Goal: Task Accomplishment & Management: Manage account settings

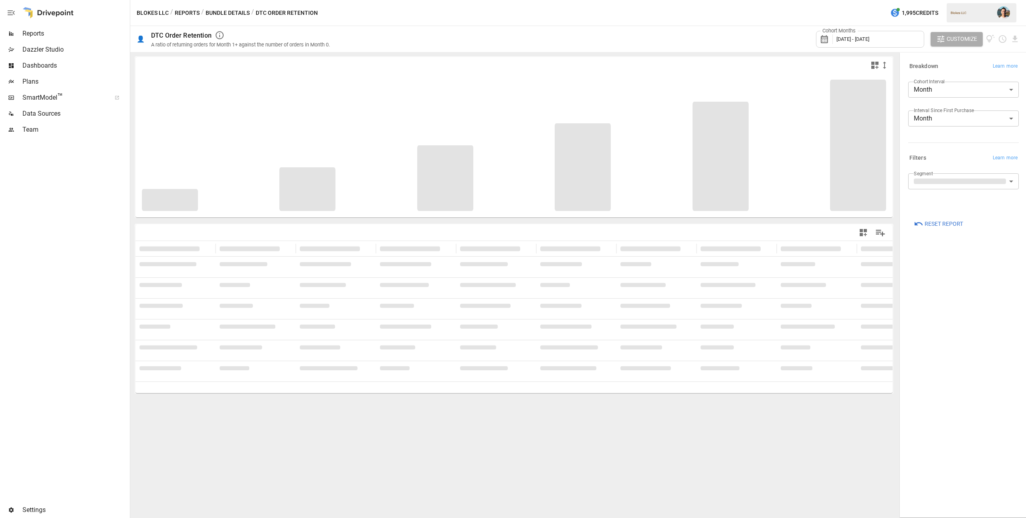
click at [65, 128] on span "Team" at bounding box center [75, 130] width 106 height 10
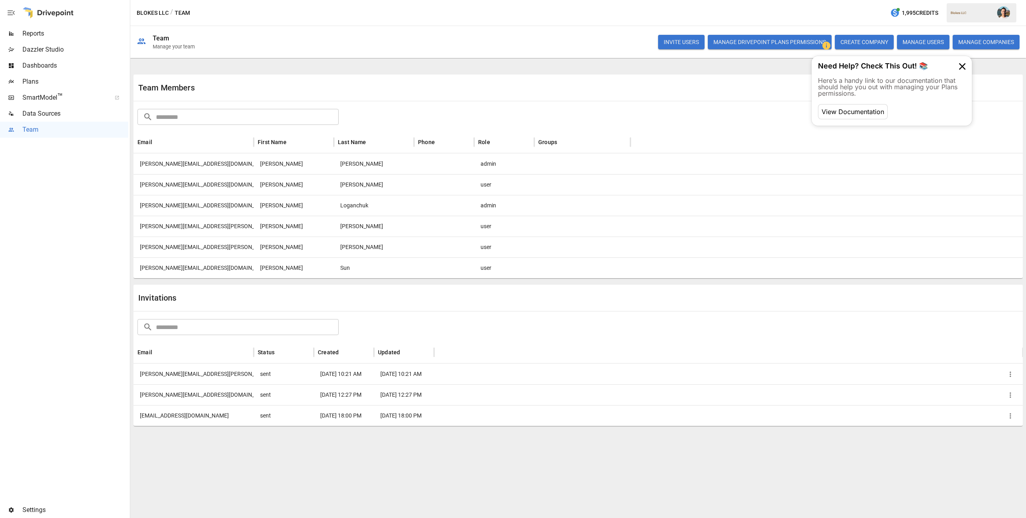
click at [679, 44] on button "INVITE USERS" at bounding box center [681, 42] width 46 height 14
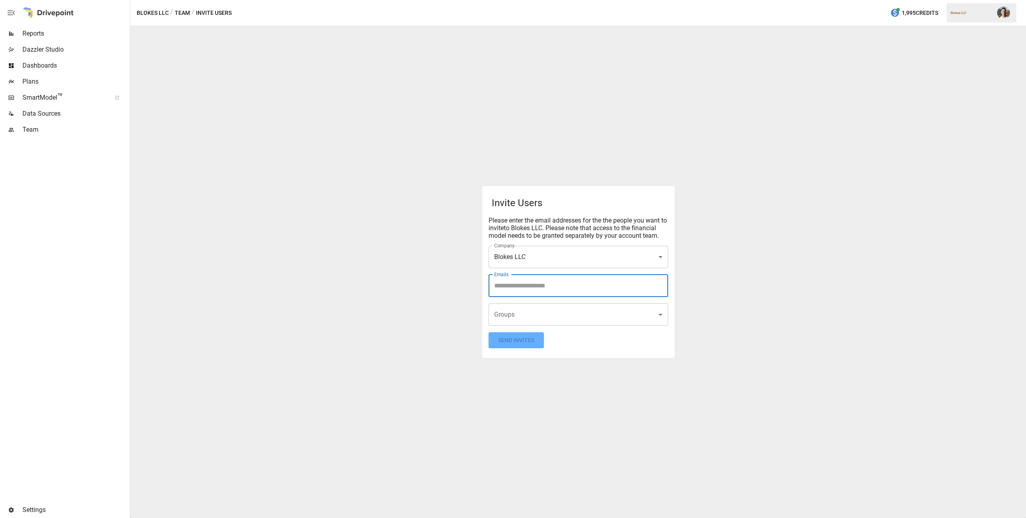
click at [540, 283] on input "Emails" at bounding box center [578, 285] width 172 height 15
click at [624, 347] on form "Invite Users Please enter the email addresses for the the people you want to in…" at bounding box center [577, 272] width 179 height 153
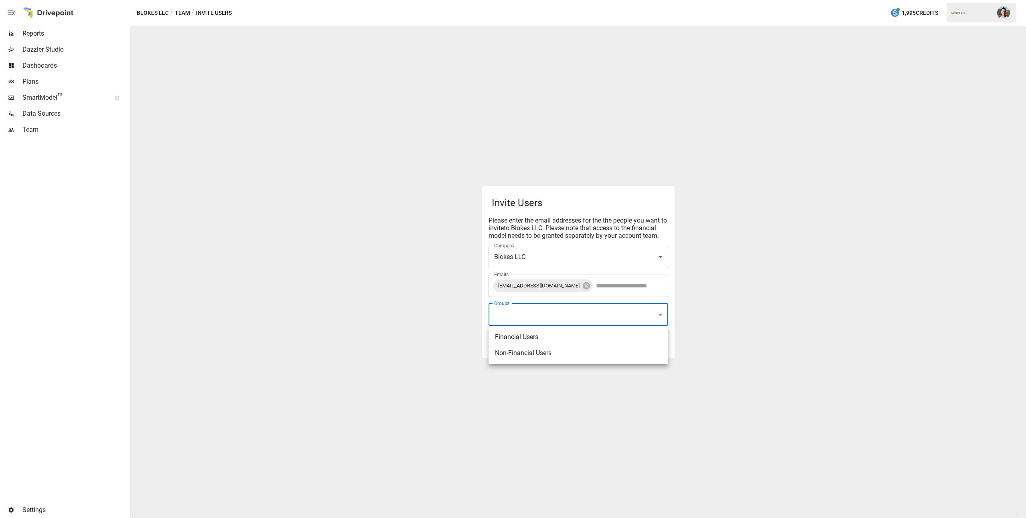
click at [581, 0] on body "Reports Dazzler Studio Dashboards Plans SmartModel ™ Data Sources Team Settings…" at bounding box center [513, 0] width 1026 height 0
click at [484, 283] on div at bounding box center [513, 259] width 1026 height 518
click at [541, 336] on button "Send Invites" at bounding box center [515, 340] width 55 height 16
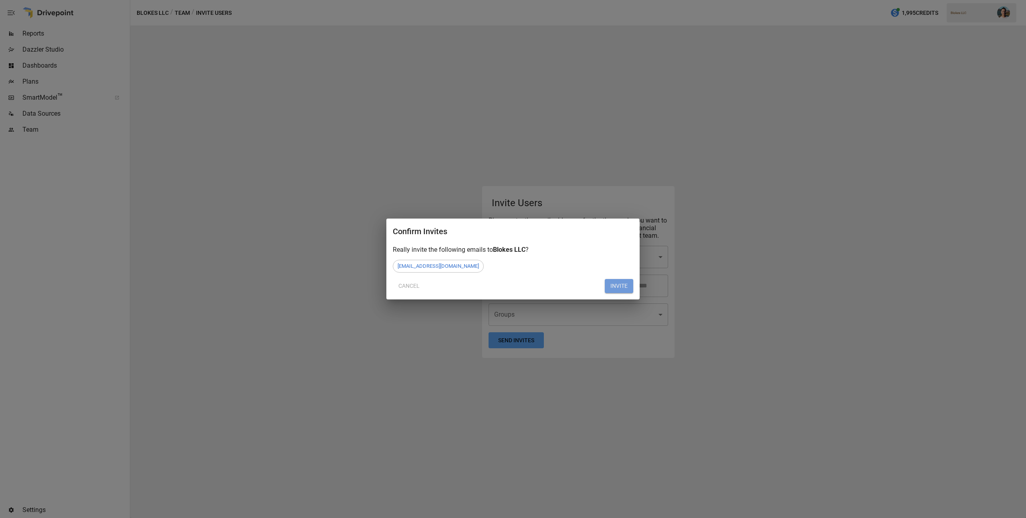
click at [613, 291] on button "INVITE" at bounding box center [618, 286] width 28 height 14
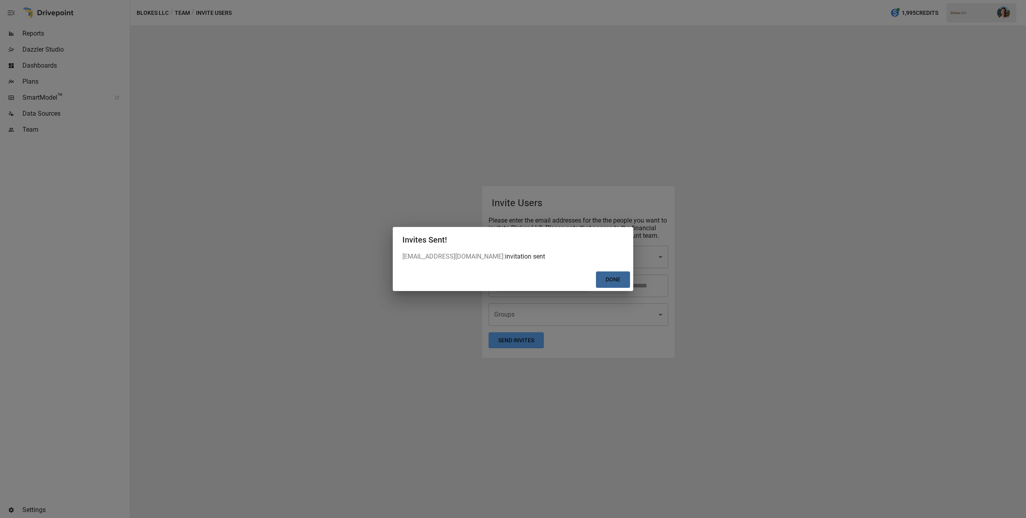
click at [604, 279] on button "Done" at bounding box center [613, 280] width 34 height 16
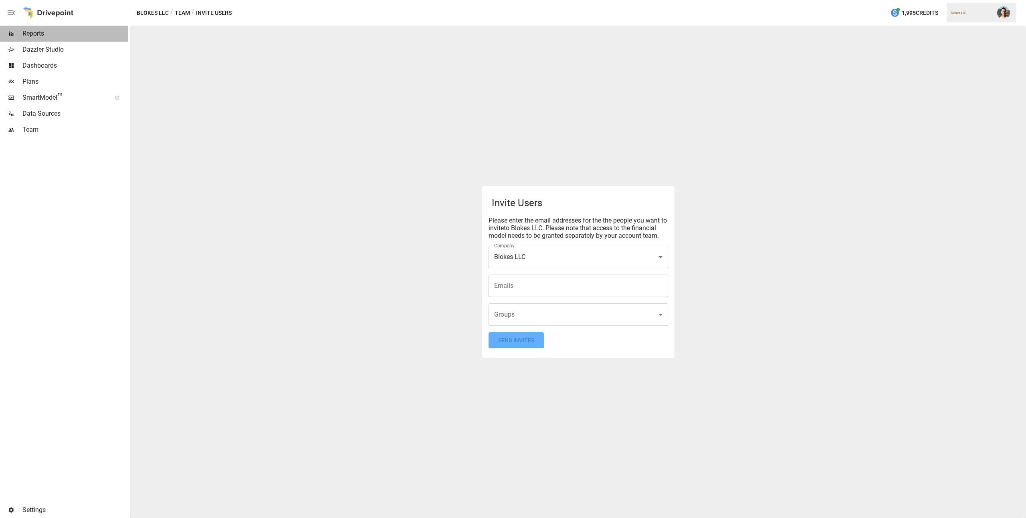
click at [63, 30] on span "Reports" at bounding box center [75, 34] width 106 height 10
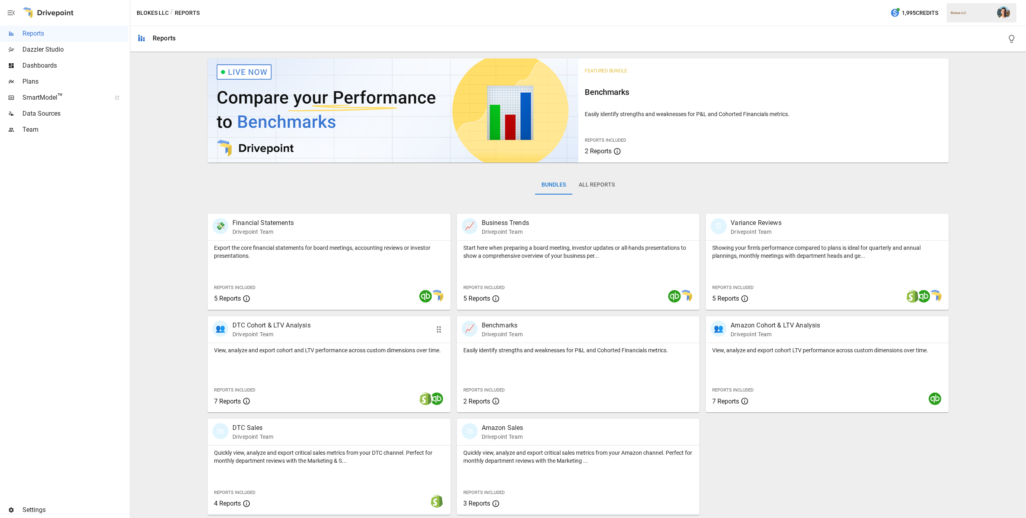
click at [389, 359] on div "View, analyze and export cohort and LTV performance across custom dimensions ov…" at bounding box center [329, 377] width 243 height 69
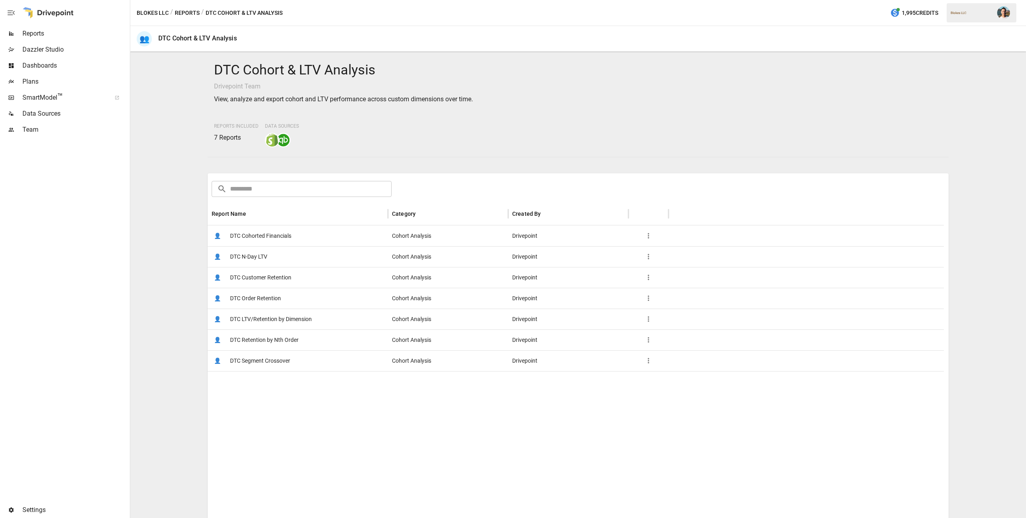
click at [276, 294] on span "DTC Order Retention" at bounding box center [255, 298] width 51 height 20
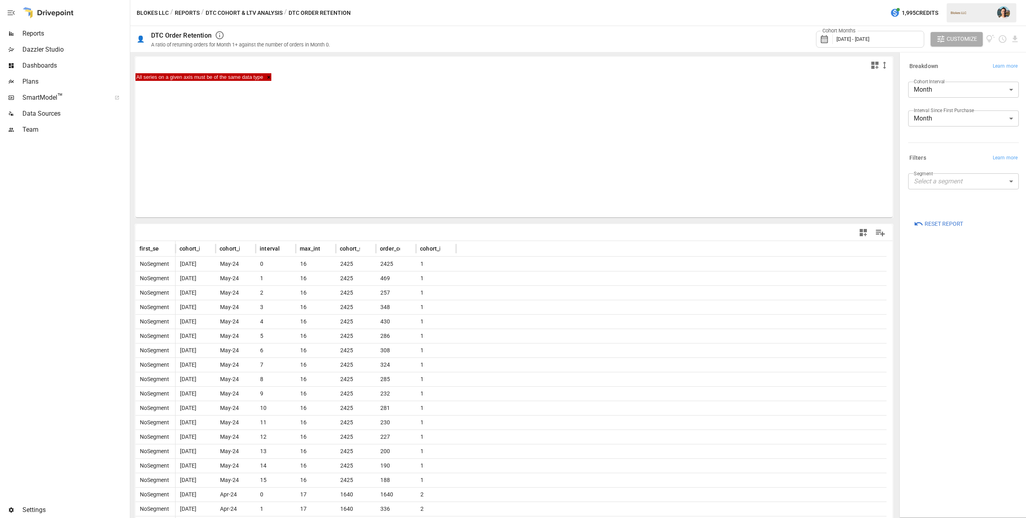
click at [949, 222] on span "Reset Report" at bounding box center [943, 224] width 38 height 10
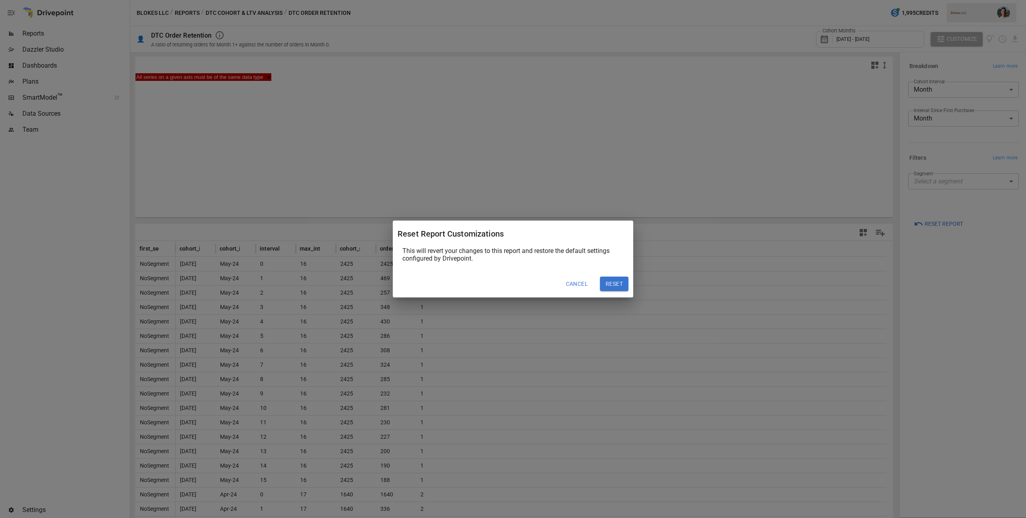
click at [607, 280] on button "Reset" at bounding box center [614, 284] width 28 height 14
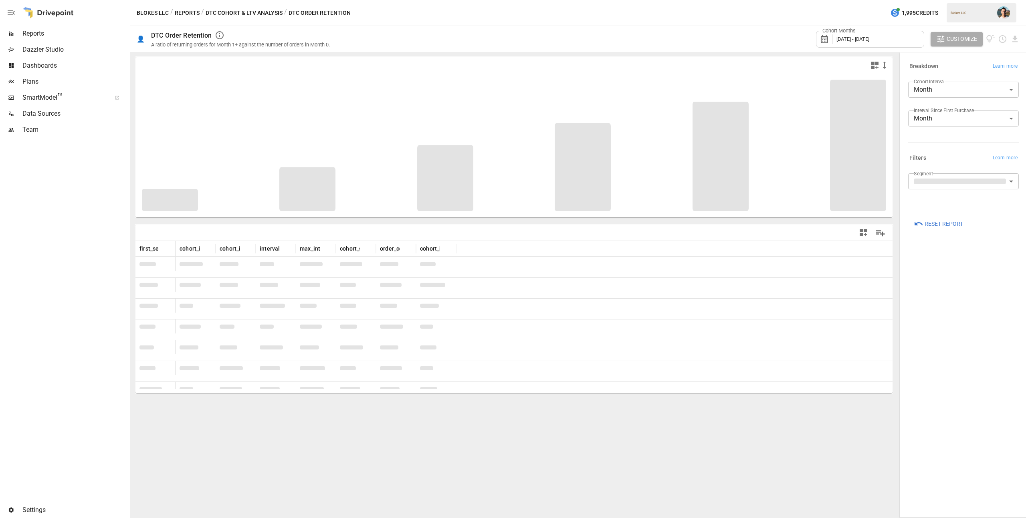
click at [889, 43] on div "Cohort Months [DATE] - [DATE]" at bounding box center [870, 39] width 108 height 17
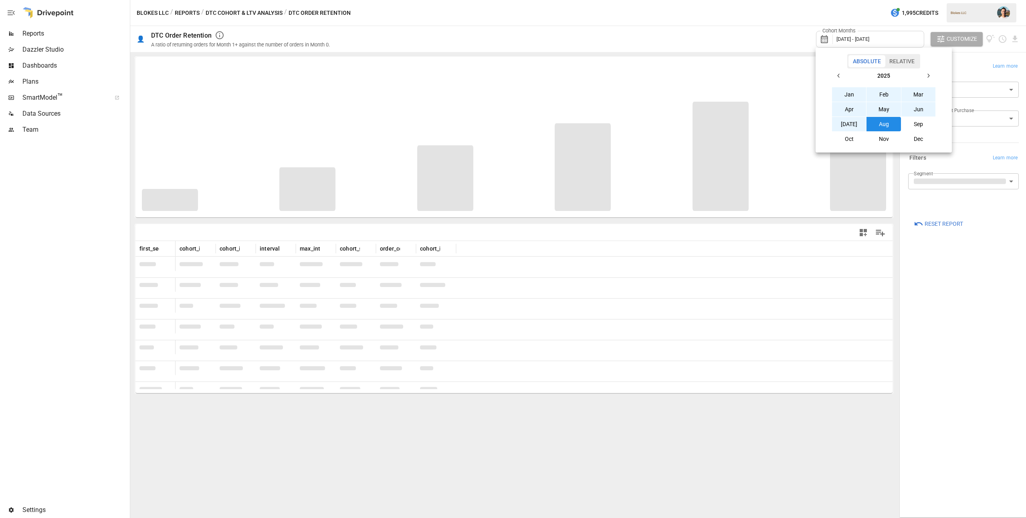
click at [966, 284] on div at bounding box center [513, 259] width 1026 height 518
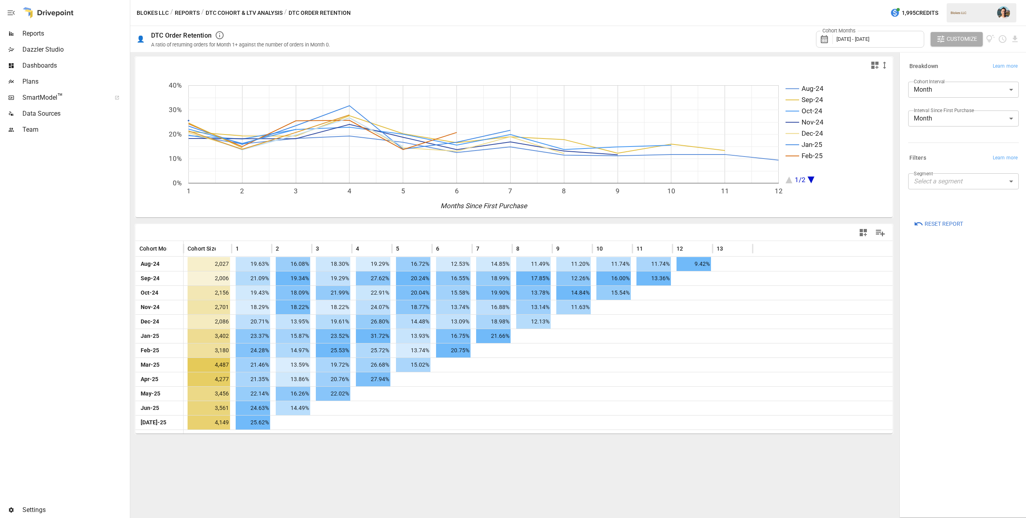
click at [216, 12] on button "DTC Cohort & LTV Analysis" at bounding box center [244, 13] width 77 height 10
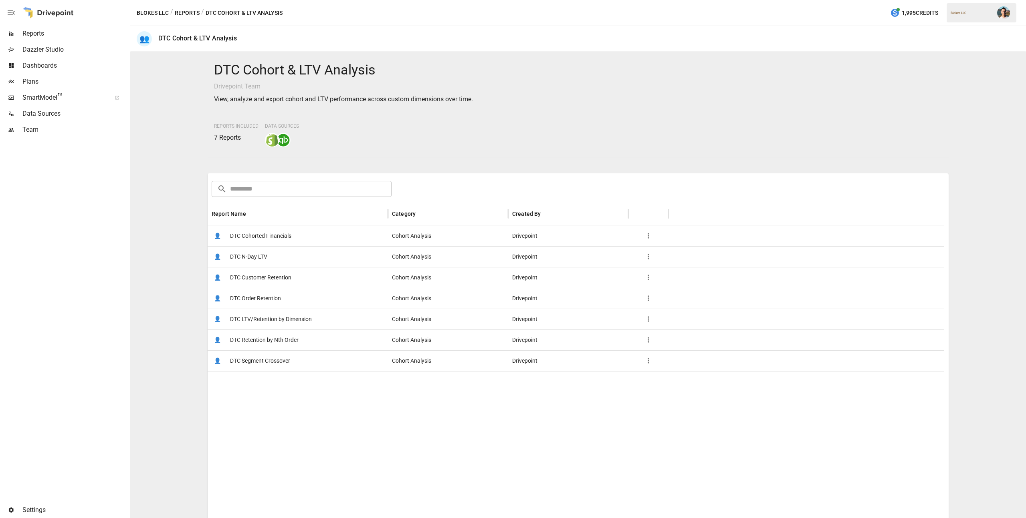
click at [286, 231] on span "DTC Cohorted Financials" at bounding box center [260, 236] width 61 height 20
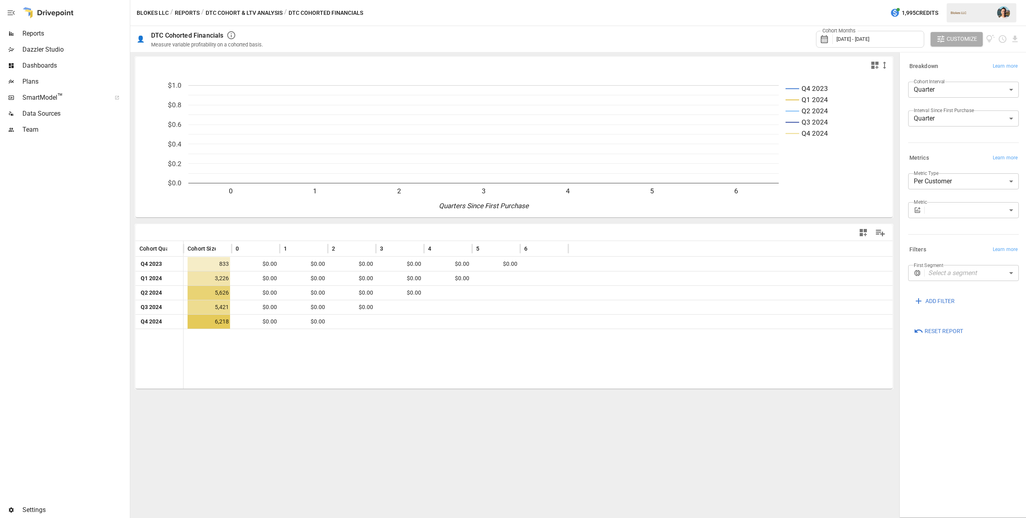
click at [1009, 10] on button "button" at bounding box center [1003, 13] width 22 height 22
click at [349, 455] on div at bounding box center [513, 259] width 1026 height 518
click at [59, 123] on div "Team" at bounding box center [64, 130] width 128 height 16
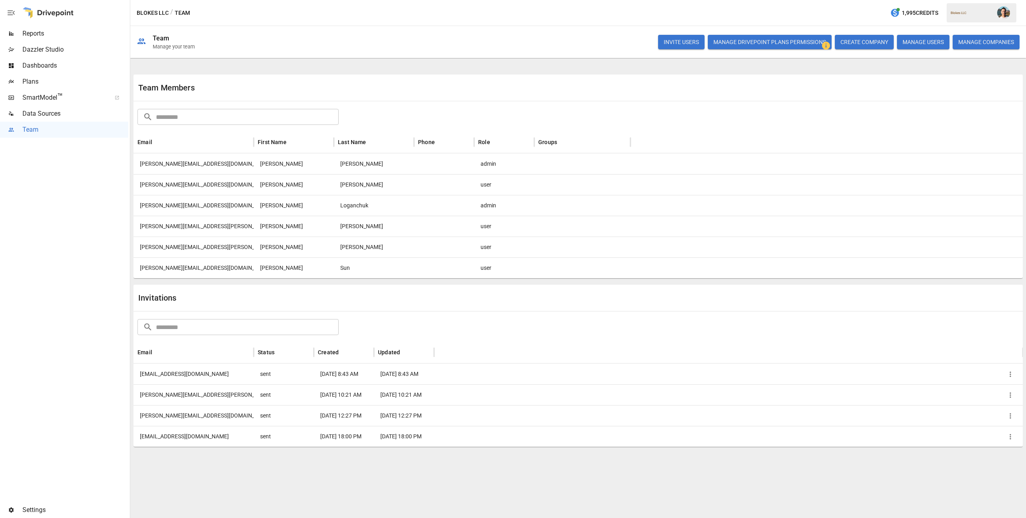
click at [689, 44] on button "INVITE USERS" at bounding box center [681, 42] width 46 height 14
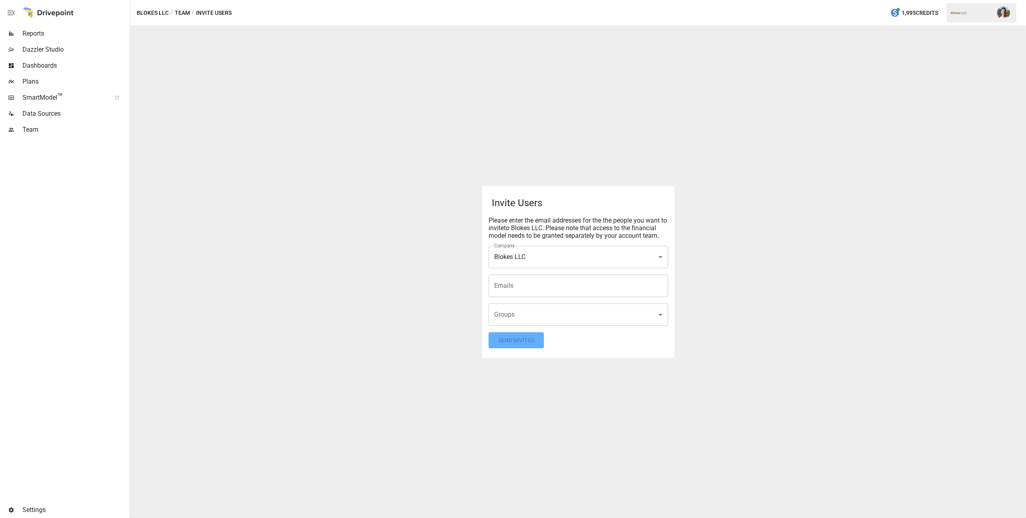
click at [540, 290] on input "Emails" at bounding box center [578, 285] width 172 height 15
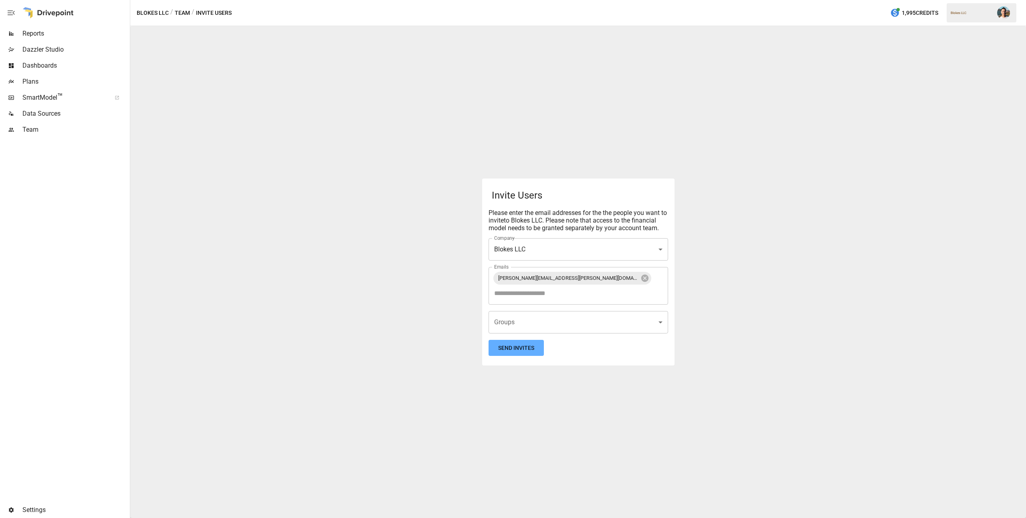
click at [579, 348] on form "Invite Users Please enter the email addresses for the the people you want to in…" at bounding box center [577, 272] width 179 height 168
click at [532, 341] on button "Send Invites" at bounding box center [515, 348] width 55 height 16
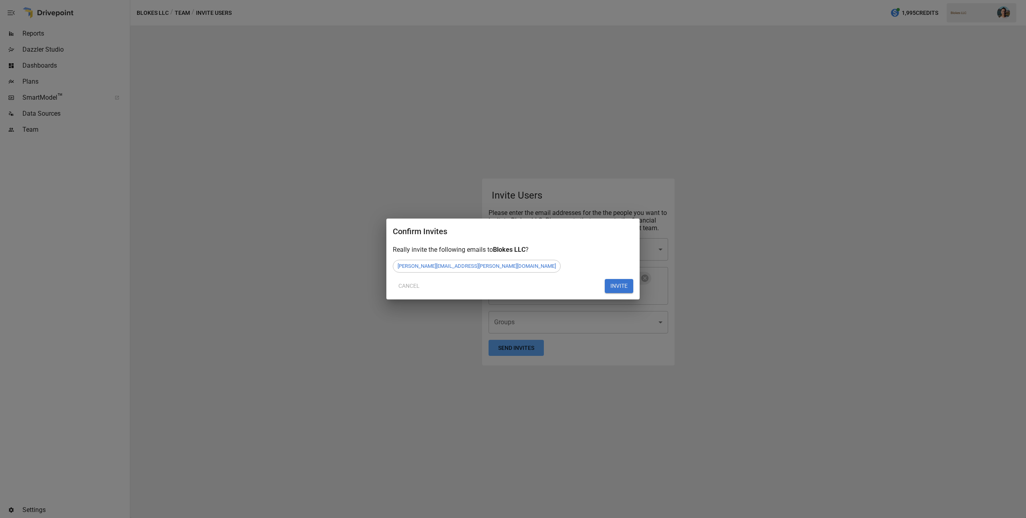
click at [611, 284] on button "INVITE" at bounding box center [618, 286] width 28 height 14
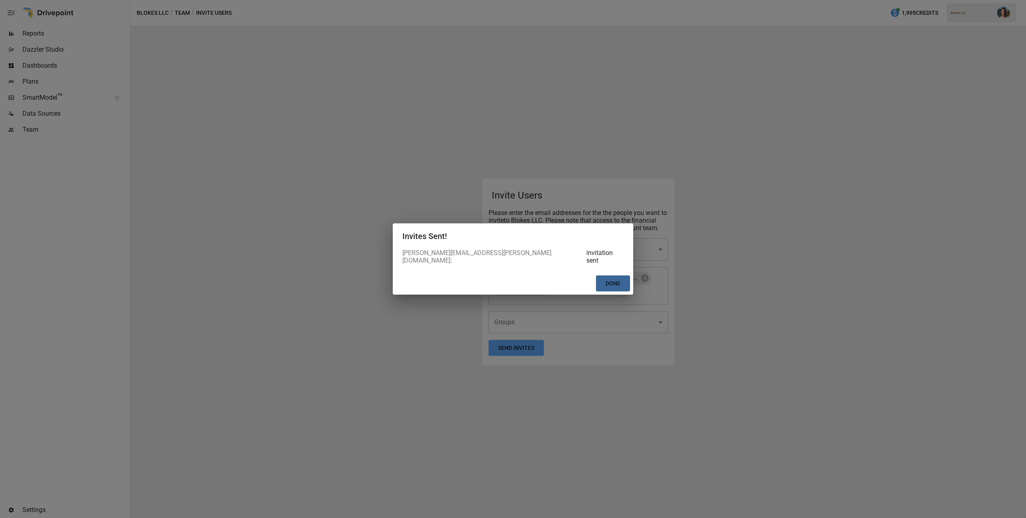
click at [601, 276] on button "Done" at bounding box center [613, 284] width 34 height 16
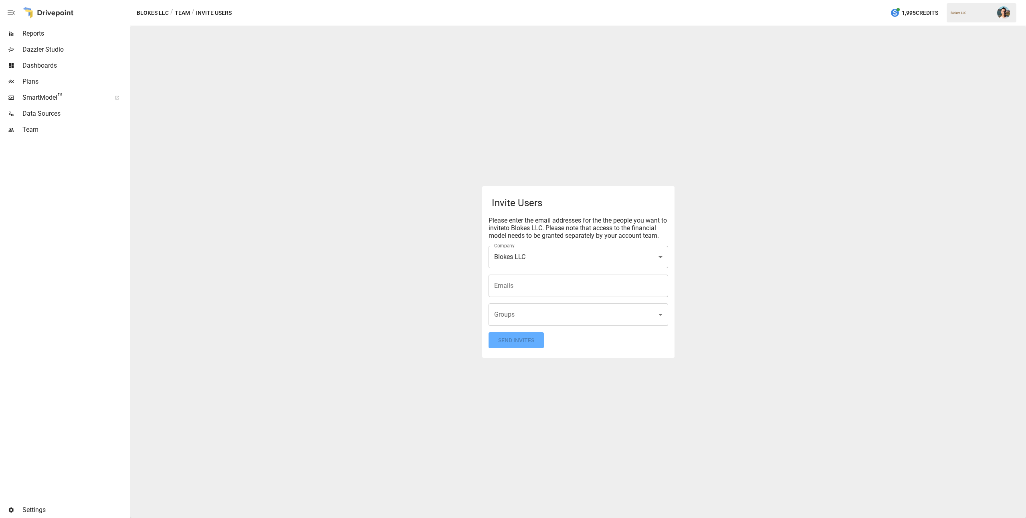
click at [232, 103] on div "Invite Users Please enter the email addresses for the the people you want to in…" at bounding box center [577, 272] width 895 height 492
click at [72, 26] on div "Reports" at bounding box center [64, 34] width 128 height 16
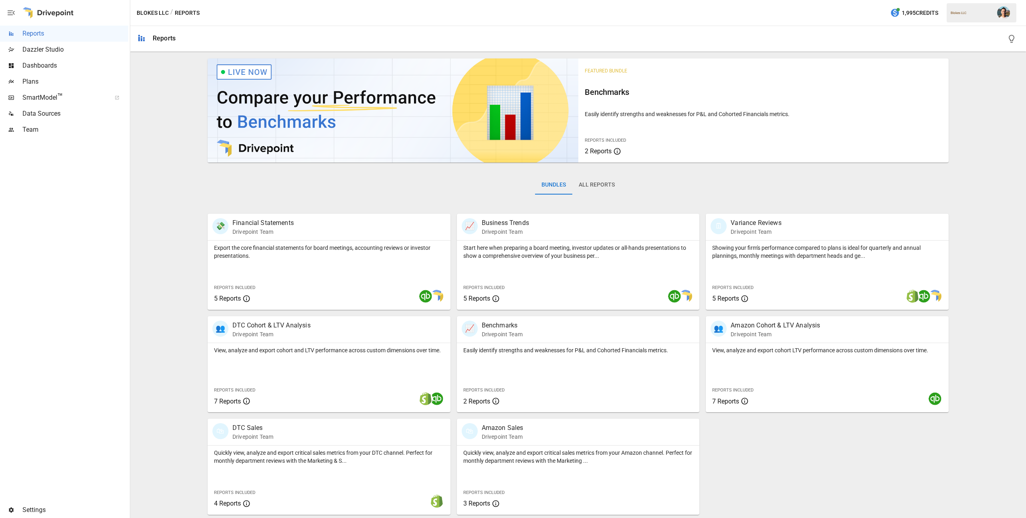
click at [55, 131] on span "Team" at bounding box center [75, 130] width 106 height 10
